Goal: Task Accomplishment & Management: Complete application form

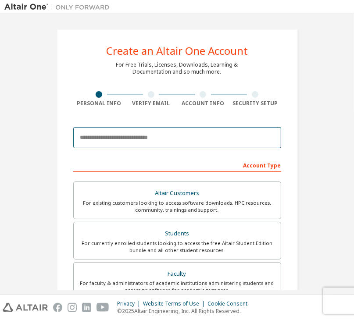
click at [151, 137] on input "email" at bounding box center [177, 137] width 208 height 21
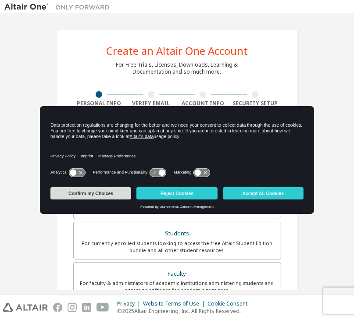
click at [98, 194] on button "Confirm my Choices" at bounding box center [90, 193] width 81 height 12
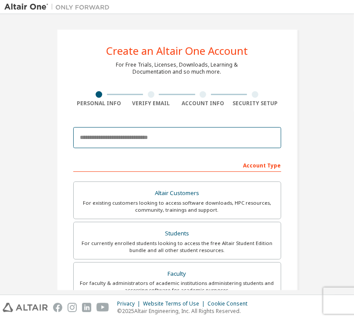
click at [137, 135] on input "email" at bounding box center [177, 137] width 208 height 21
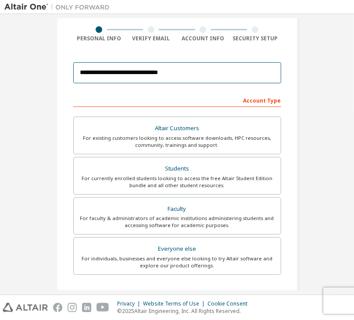
scroll to position [68, 0]
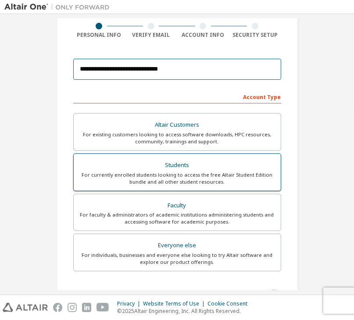
type input "**********"
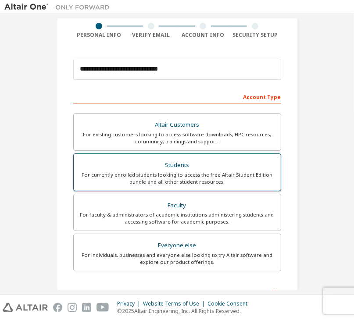
click at [205, 168] on div "Students" at bounding box center [177, 165] width 197 height 12
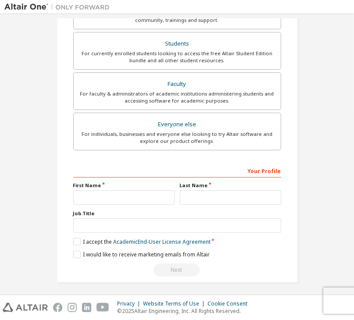
scroll to position [190, 0]
click at [138, 195] on input "text" at bounding box center [123, 198] width 101 height 14
type input "**********"
click at [190, 196] on input "text" at bounding box center [230, 198] width 101 height 14
type input "*******"
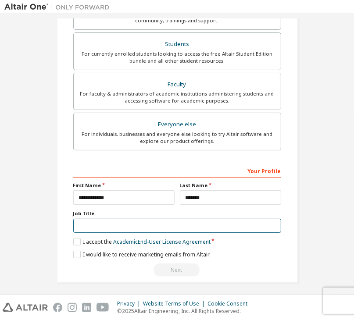
click at [122, 225] on input "text" at bounding box center [177, 226] width 208 height 14
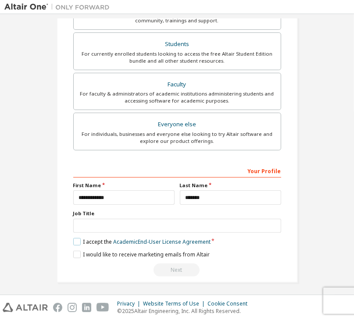
click at [73, 241] on label "I accept the Academic End-User License Agreement" at bounding box center [141, 241] width 137 height 7
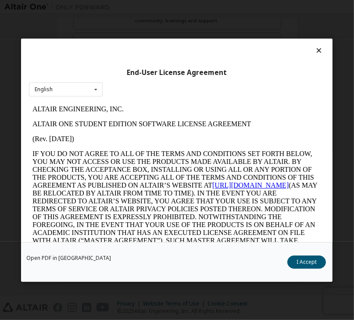
scroll to position [0, 0]
click at [310, 266] on button "I Accept" at bounding box center [307, 262] width 39 height 13
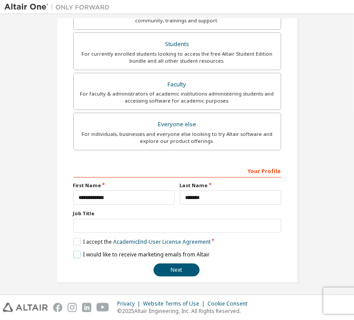
click at [74, 254] on label "I would like to receive marketing emails from Altair" at bounding box center [141, 254] width 137 height 7
click at [163, 272] on button "Next" at bounding box center [177, 270] width 46 height 13
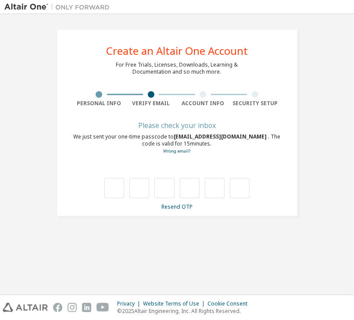
type input "*"
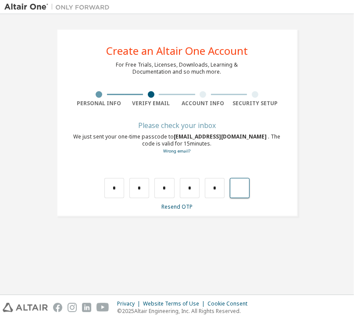
type input "*"
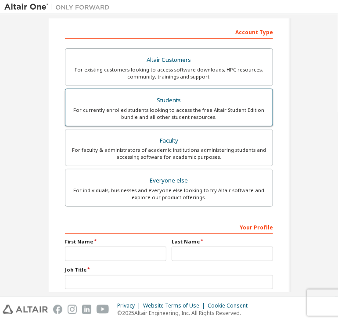
scroll to position [189, 0]
